Goal: Task Accomplishment & Management: Use online tool/utility

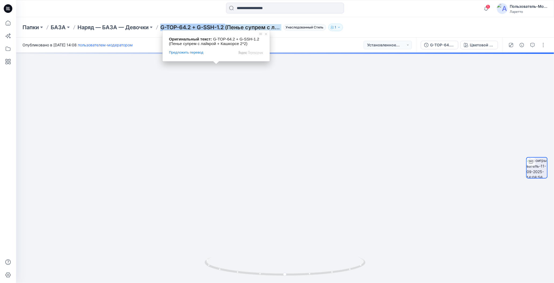
drag, startPoint x: 161, startPoint y: 20, endPoint x: 227, endPoint y: 29, distance: 67.1
click at [227, 29] on div "Папки БАЗА Наряд — БАЗА — Девочки G-TOP-64.2 + G-SSH-1.2 (Пенье супрем с лайкро…" at bounding box center [285, 27] width 538 height 20
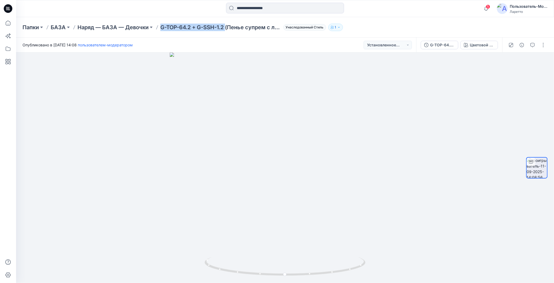
copy ya-tr-span "G-TOP-64.2 + G-SSH-1.2"
click at [545, 46] on button "button" at bounding box center [543, 45] width 9 height 9
click at [502, 57] on button "Редактировать" at bounding box center [517, 58] width 49 height 10
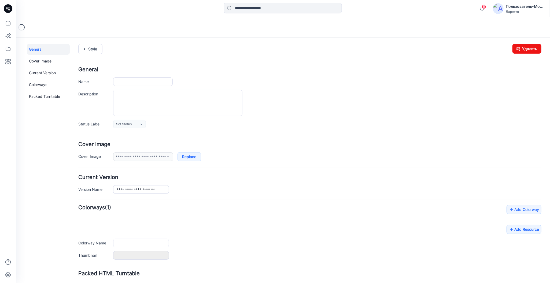
type input "**********"
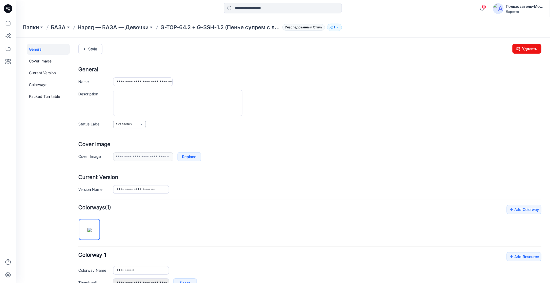
click at [139, 123] on icon at bounding box center [141, 124] width 4 height 4
click at [132, 148] on link "Конструктор [PERSON_NAME]" at bounding box center [140, 146] width 53 height 11
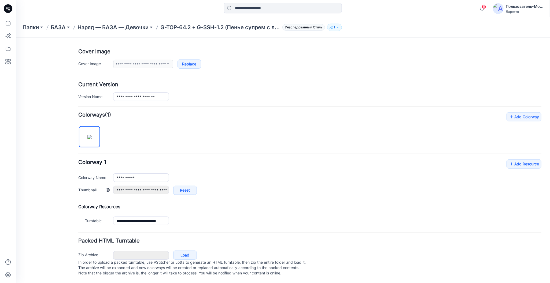
scroll to position [96, 0]
click at [512, 159] on link "Add Resource" at bounding box center [523, 163] width 35 height 9
